Goal: Task Accomplishment & Management: Manage account settings

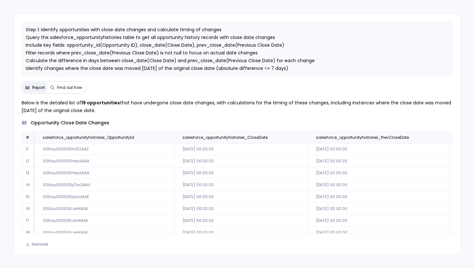
scroll to position [19, 74]
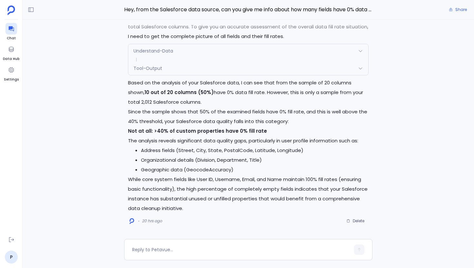
scroll to position [281, 0]
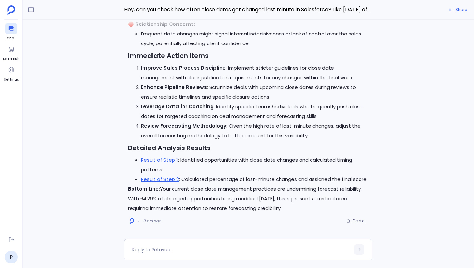
scroll to position [-58, 0]
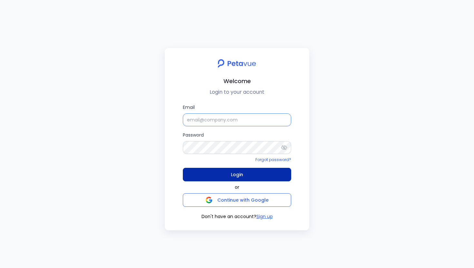
type input "support+revology@petavue.com"
click at [226, 172] on button "Login" at bounding box center [237, 175] width 108 height 14
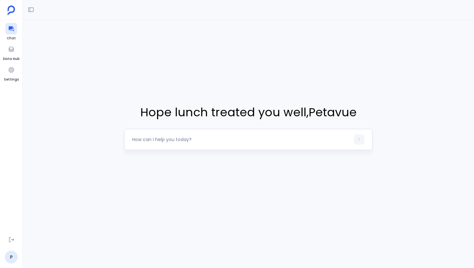
click at [188, 137] on textarea at bounding box center [241, 139] width 218 height 6
type textarea "Show me all contacts created in the last 90 days who have recently requested a …"
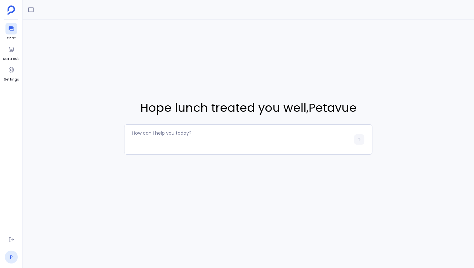
click at [13, 259] on link "P" at bounding box center [11, 257] width 13 height 13
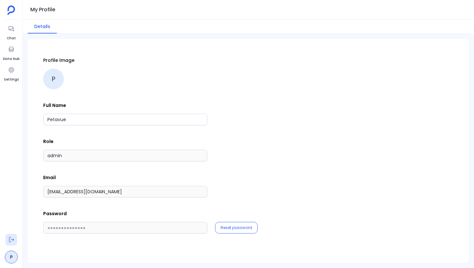
click at [11, 240] on icon at bounding box center [11, 240] width 5 height 5
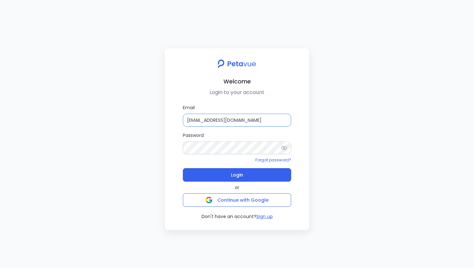
click at [266, 123] on input "support+revology@petavue.com" at bounding box center [237, 120] width 108 height 13
type input "support+suplari@petavue.com"
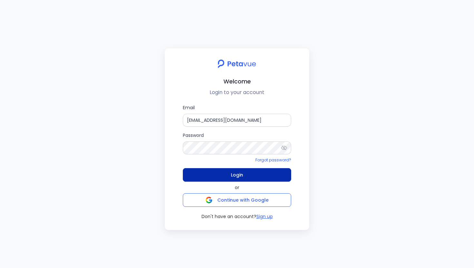
click at [244, 177] on button "Login" at bounding box center [237, 175] width 108 height 14
